Goal: Complete application form: Complete application form

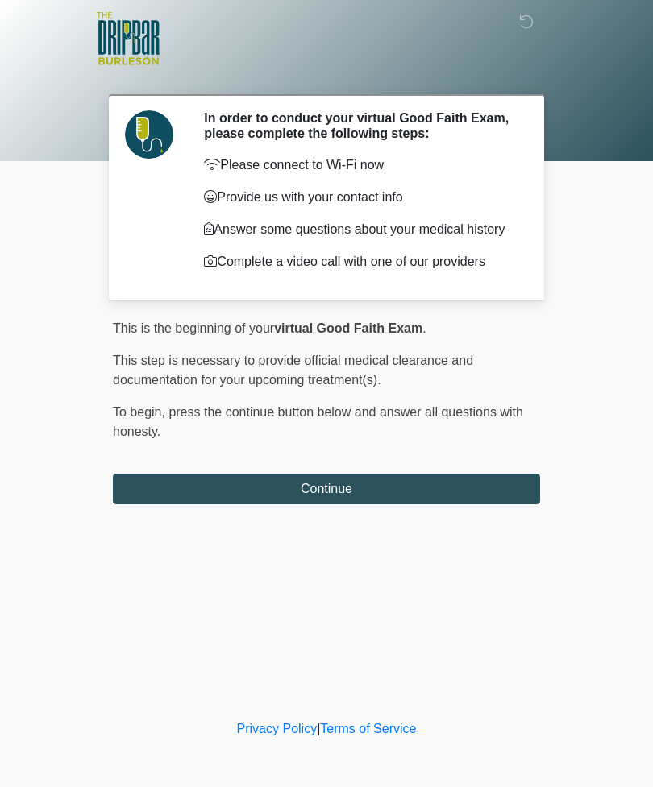
click at [449, 493] on button "Continue" at bounding box center [326, 489] width 427 height 31
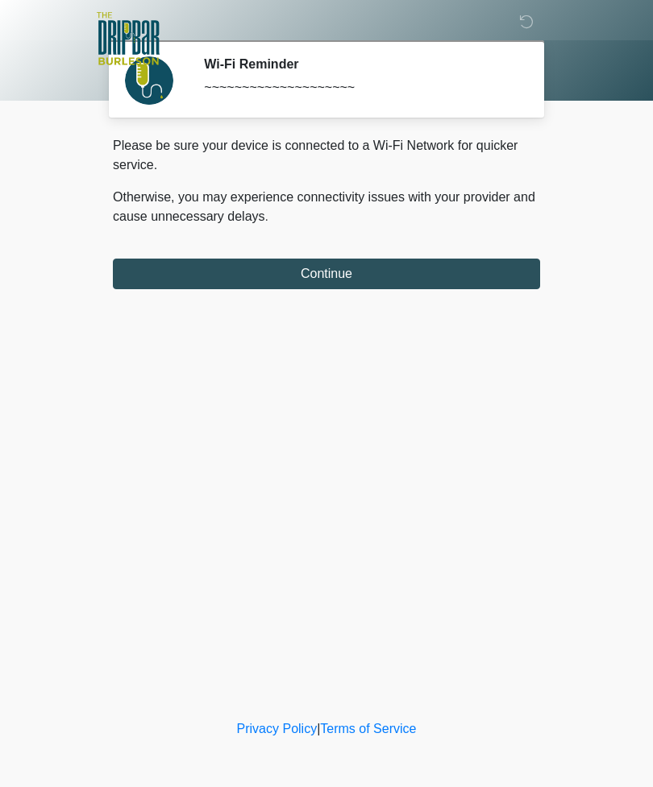
click at [435, 281] on button "Continue" at bounding box center [326, 274] width 427 height 31
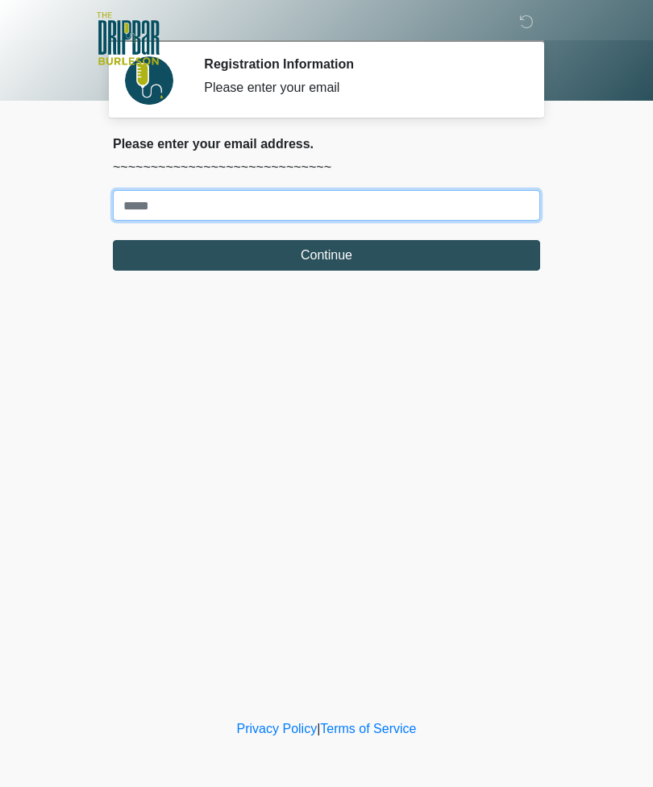
click at [130, 209] on input "Where should we email your treatment plan?" at bounding box center [326, 205] width 427 height 31
type input "*"
type input "**********"
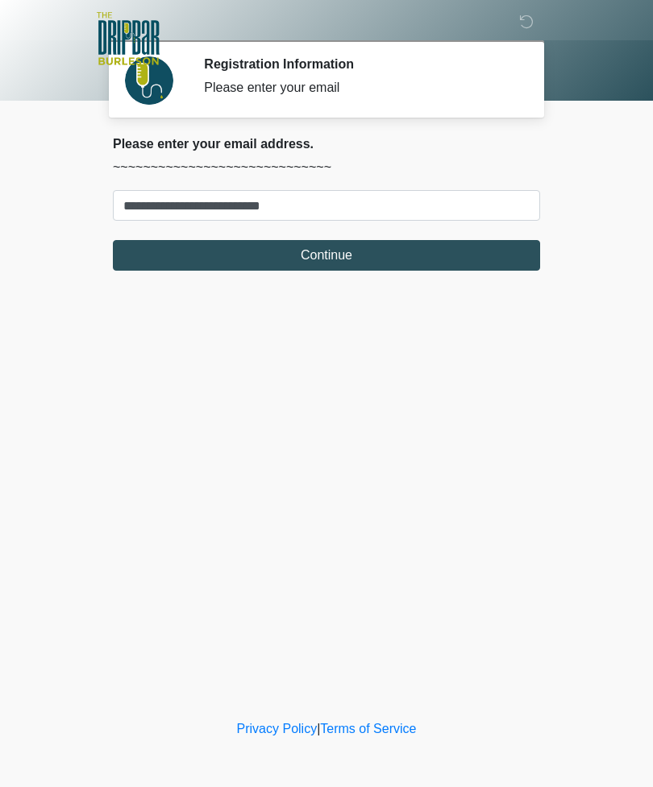
click at [330, 251] on button "Continue" at bounding box center [326, 255] width 427 height 31
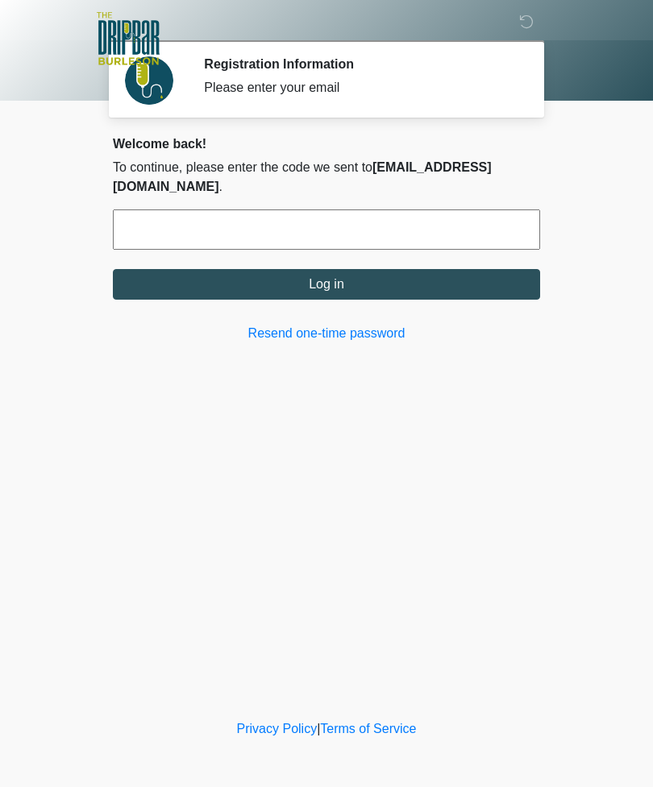
click at [259, 232] on input "text" at bounding box center [326, 229] width 427 height 40
click at [328, 236] on input "text" at bounding box center [326, 229] width 427 height 40
type input "******"
click at [312, 283] on button "Log in" at bounding box center [326, 284] width 427 height 31
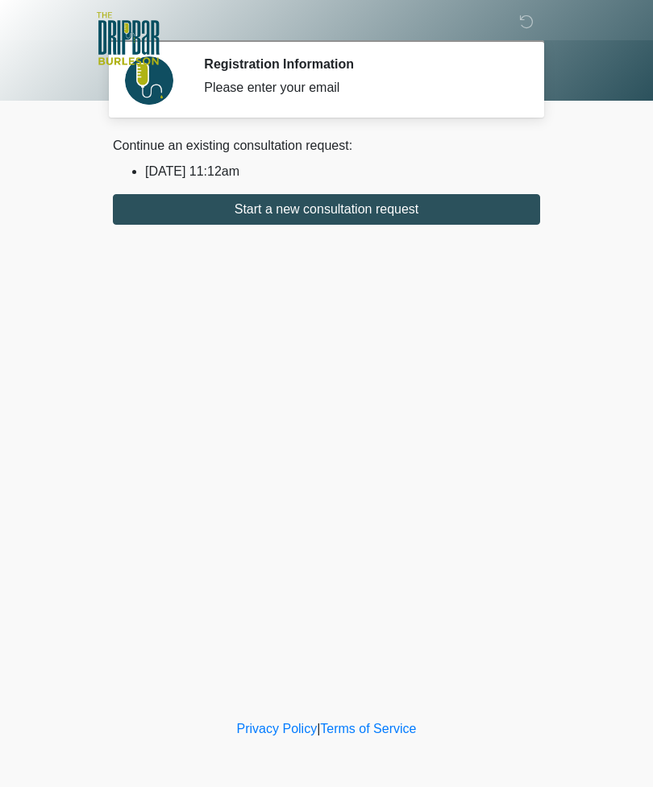
click at [323, 205] on button "Start a new consultation request" at bounding box center [326, 209] width 427 height 31
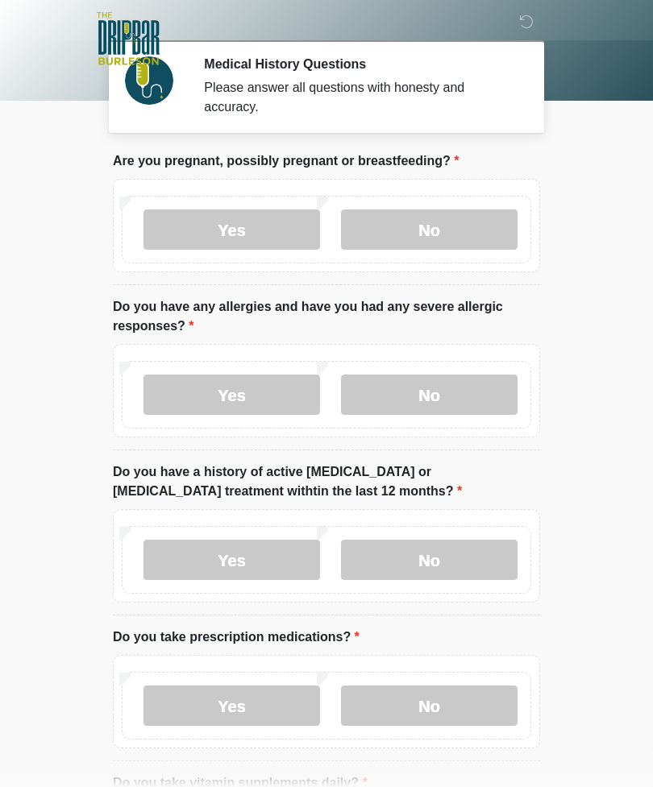
click at [437, 234] on label "No" at bounding box center [429, 229] width 176 height 40
click at [441, 392] on label "No" at bounding box center [429, 395] width 176 height 40
click at [444, 562] on label "No" at bounding box center [429, 560] width 176 height 40
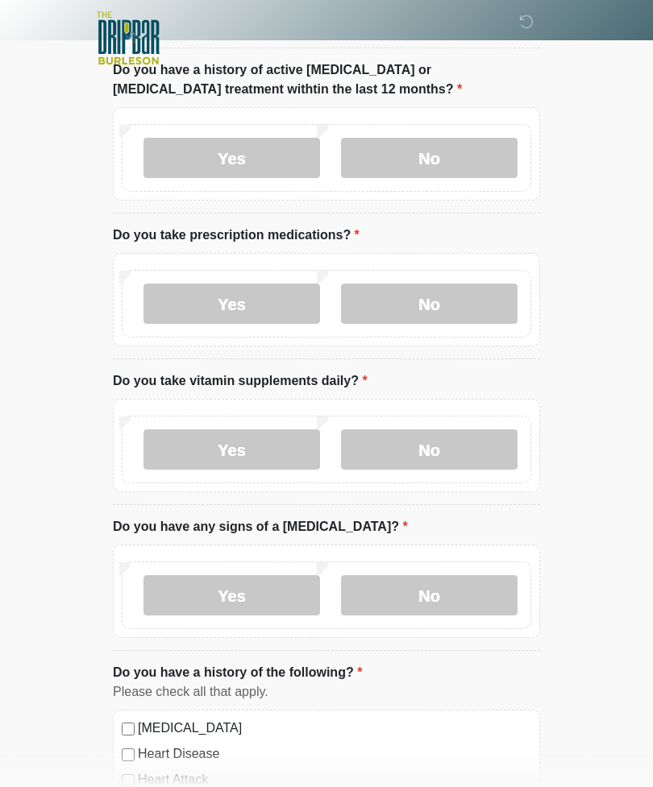
scroll to position [400, 0]
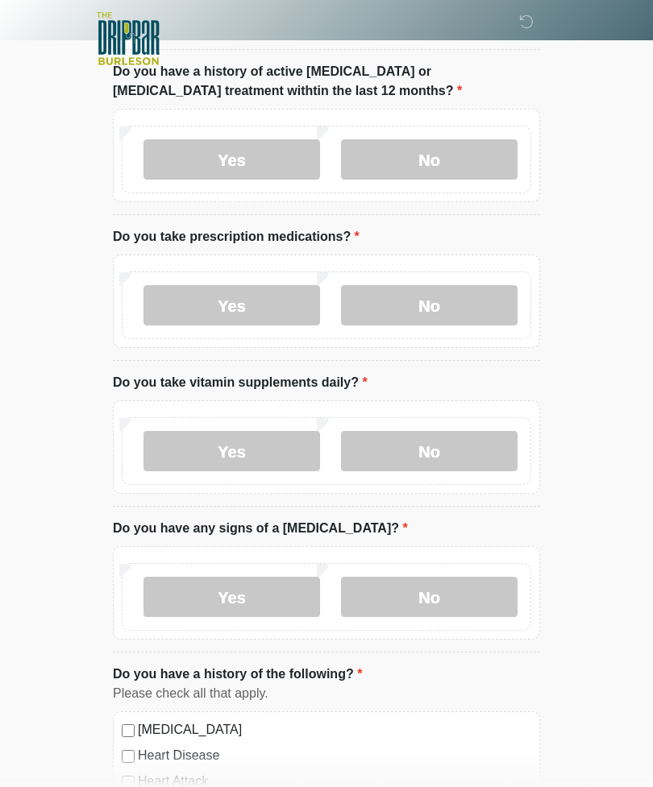
click at [227, 304] on label "Yes" at bounding box center [231, 305] width 176 height 40
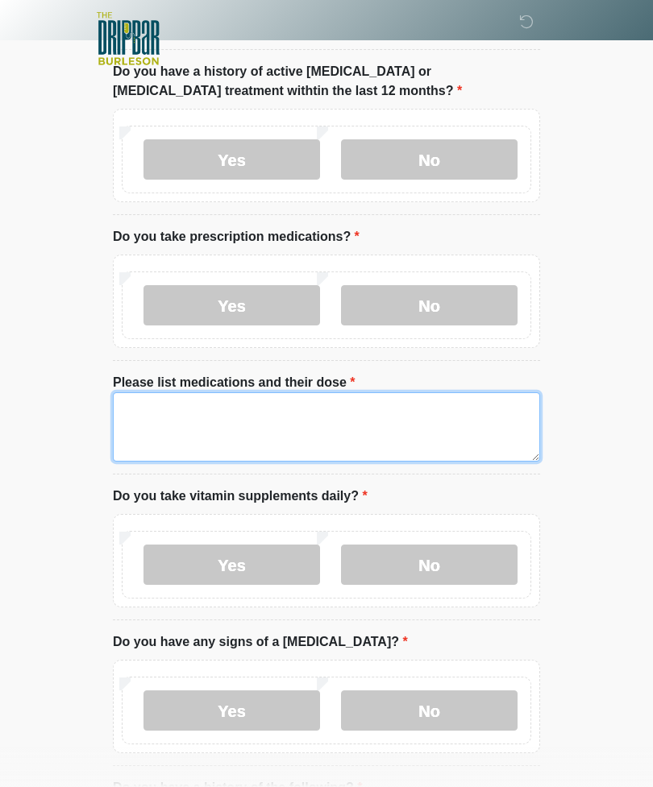
click at [134, 397] on textarea "Please list medications and their dose" at bounding box center [326, 426] width 427 height 69
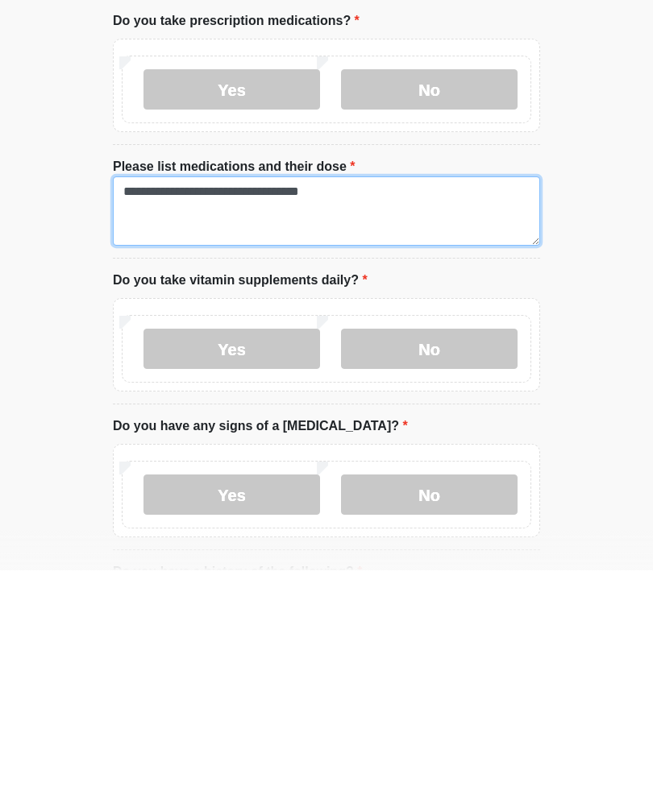
type textarea "**********"
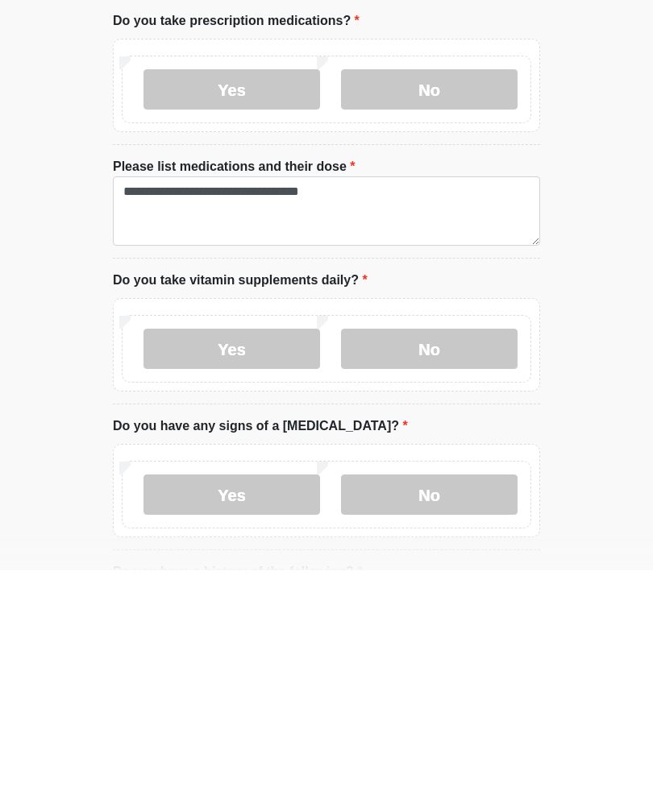
click at [433, 545] on label "No" at bounding box center [429, 565] width 176 height 40
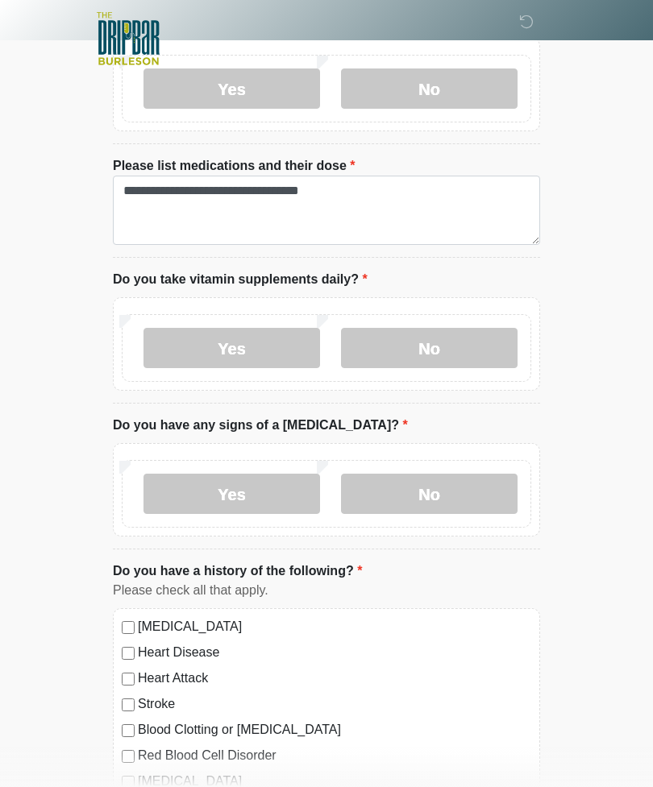
click at [418, 504] on label "No" at bounding box center [429, 494] width 176 height 40
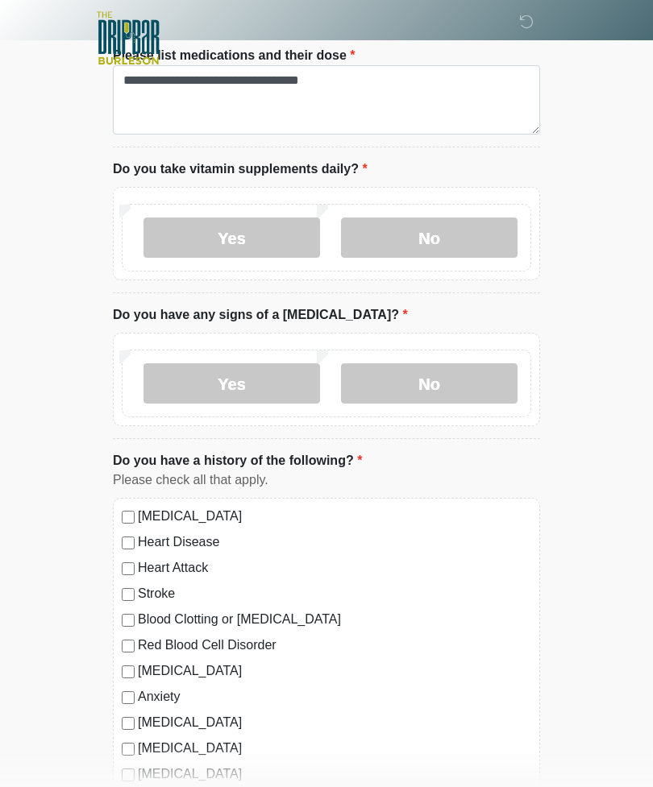
scroll to position [854, 0]
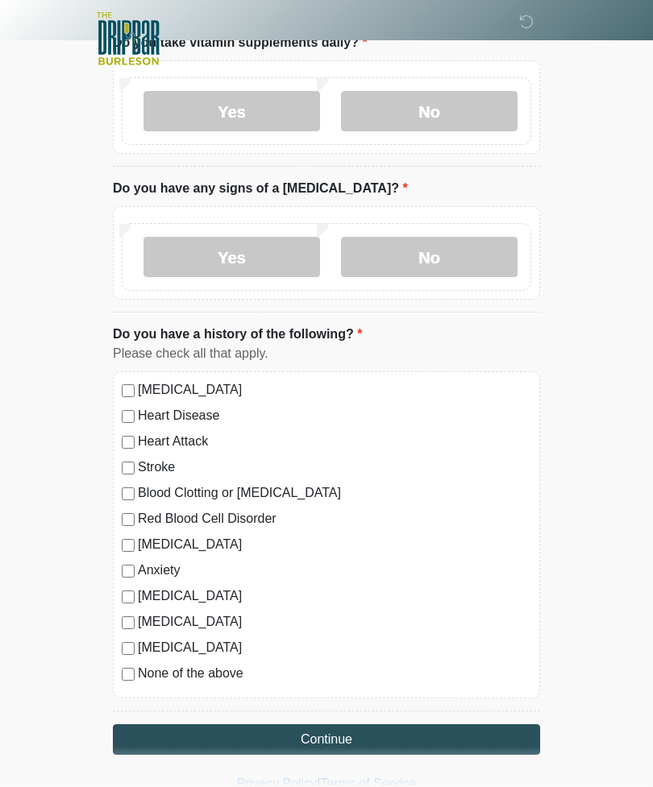
click at [336, 740] on button "Continue" at bounding box center [326, 739] width 427 height 31
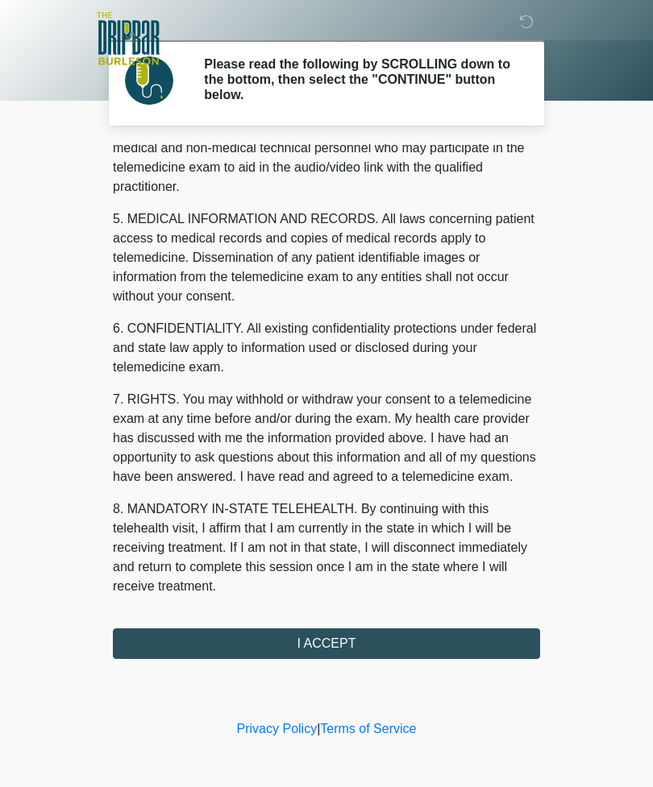
scroll to position [470, 0]
click at [327, 649] on button "I ACCEPT" at bounding box center [326, 643] width 427 height 31
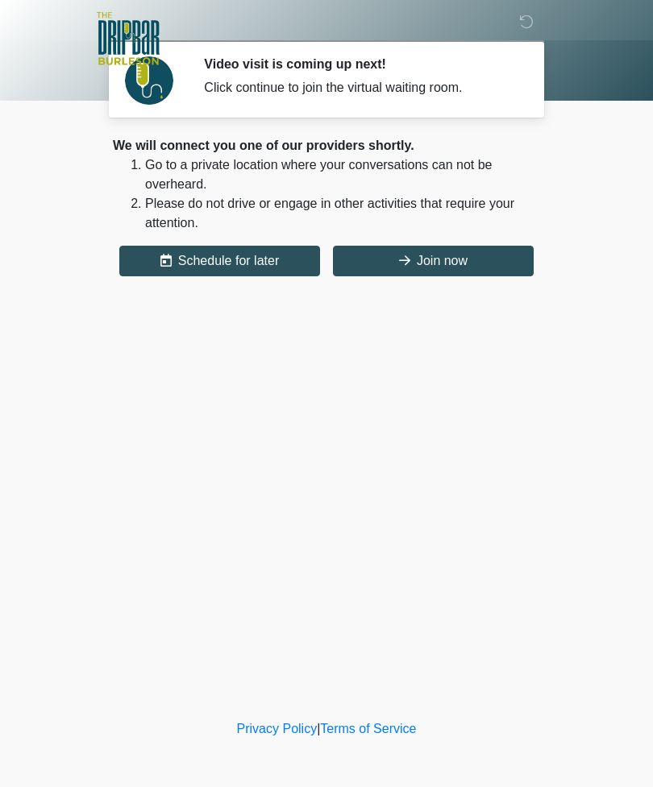
click at [416, 259] on button "Join now" at bounding box center [433, 261] width 201 height 31
